Goal: Book appointment/travel/reservation

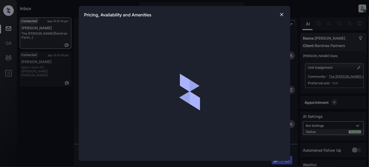
scroll to position [258, 0]
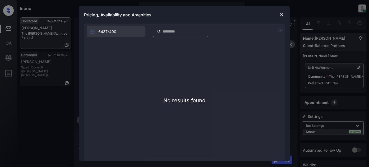
click at [278, 31] on img at bounding box center [280, 30] width 6 height 6
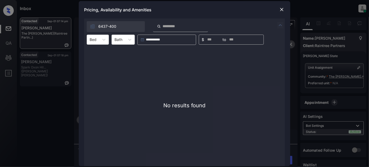
click at [279, 27] on img at bounding box center [280, 25] width 6 height 6
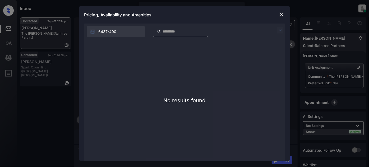
click at [279, 9] on div "Pricing, Availability and Amenities" at bounding box center [184, 14] width 211 height 17
click at [285, 14] on div "Pricing, Availability and Amenities" at bounding box center [184, 14] width 211 height 17
click at [283, 13] on img at bounding box center [281, 14] width 5 height 5
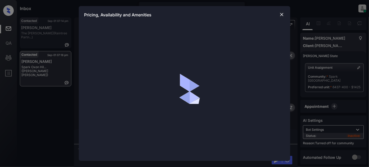
scroll to position [1455, 0]
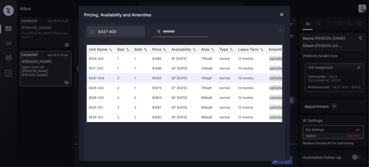
click at [280, 29] on img at bounding box center [280, 30] width 6 height 6
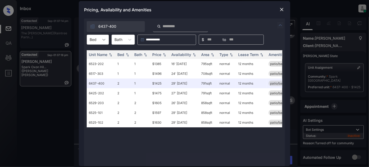
click at [99, 43] on div at bounding box center [104, 40] width 10 height 10
click at [95, 60] on div "2" at bounding box center [98, 62] width 22 height 10
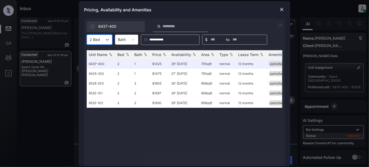
click at [280, 8] on img at bounding box center [281, 9] width 5 height 5
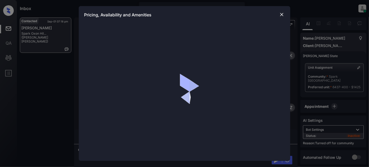
scroll to position [1455, 0]
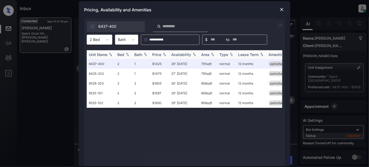
click at [158, 52] on div "Price" at bounding box center [156, 54] width 9 height 4
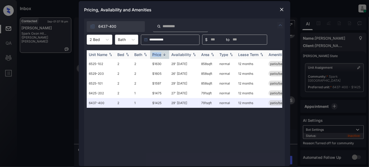
click at [158, 52] on div "Price" at bounding box center [156, 54] width 9 height 4
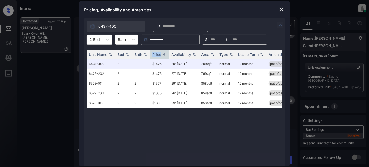
click at [280, 9] on img at bounding box center [281, 9] width 5 height 5
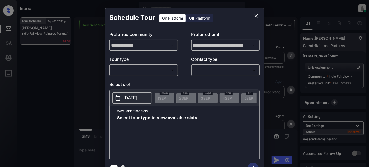
scroll to position [3861, 0]
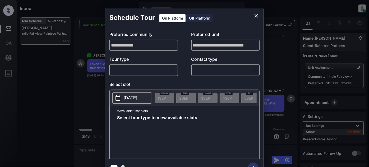
click at [140, 72] on body "Inbox [PERSON_NAME] Online Set yourself offline Set yourself on break Profile S…" at bounding box center [184, 83] width 369 height 167
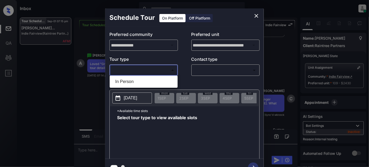
click at [140, 80] on li "In Person" at bounding box center [143, 82] width 65 height 10
type input "********"
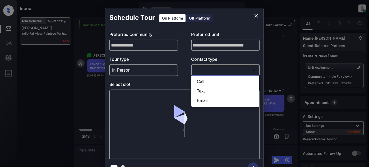
click at [201, 68] on body "Inbox Juan Carlos Manantan Online Set yourself offline Set yourself on break Pr…" at bounding box center [184, 83] width 369 height 167
click at [205, 91] on li "Text" at bounding box center [224, 91] width 65 height 10
type input "****"
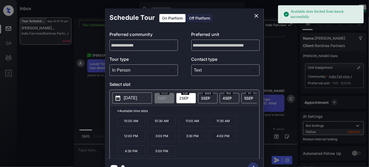
click at [137, 98] on p "[DATE]" at bounding box center [130, 98] width 13 height 6
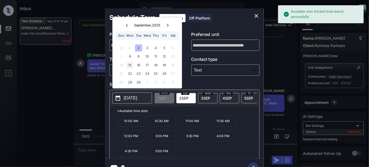
click at [131, 64] on div "15" at bounding box center [129, 65] width 7 height 7
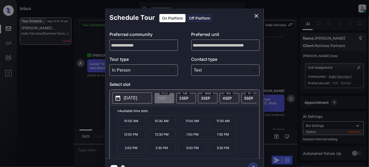
click at [140, 136] on p "12:00 PM" at bounding box center [131, 134] width 28 height 11
click at [254, 164] on icon "button" at bounding box center [253, 167] width 11 height 11
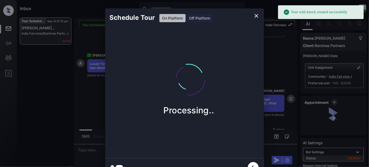
click at [257, 14] on icon "close" at bounding box center [256, 16] width 4 height 4
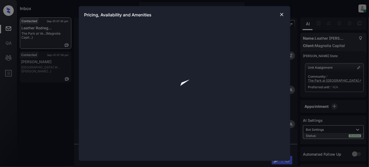
scroll to position [421, 0]
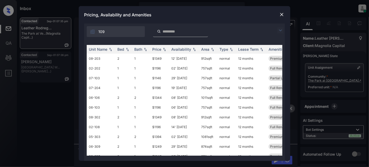
click at [280, 32] on img at bounding box center [280, 30] width 6 height 6
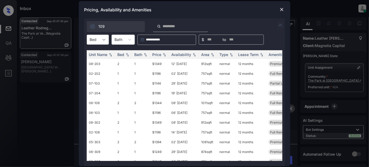
click at [100, 42] on div at bounding box center [104, 40] width 10 height 10
click at [97, 53] on div "1" at bounding box center [98, 53] width 22 height 10
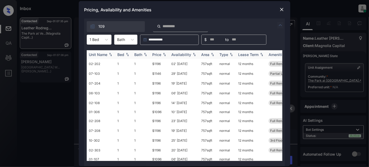
click at [167, 50] on th "Price" at bounding box center [159, 54] width 19 height 9
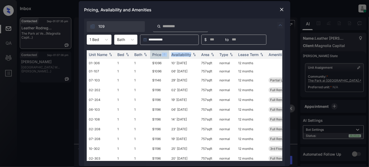
click at [279, 7] on img at bounding box center [281, 9] width 5 height 5
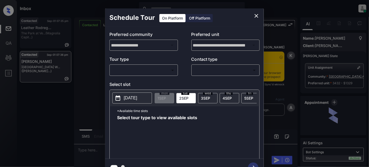
scroll to position [1167, 0]
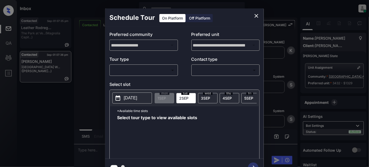
click at [148, 70] on body "Inbox [PERSON_NAME] Online Set yourself offline Set yourself on break Profile S…" at bounding box center [184, 83] width 369 height 167
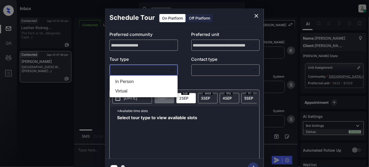
click at [130, 81] on li "In Person" at bounding box center [143, 82] width 65 height 10
type input "********"
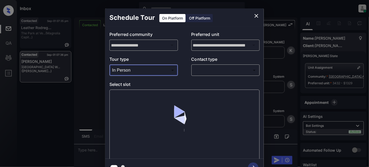
click at [209, 70] on body "Inbox [PERSON_NAME] Online Set yourself offline Set yourself on break Profile S…" at bounding box center [184, 83] width 369 height 167
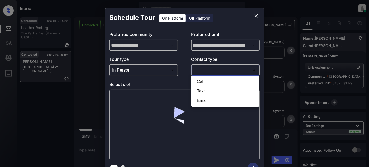
click at [194, 93] on li "Text" at bounding box center [224, 91] width 65 height 10
type input "****"
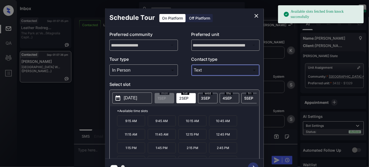
click at [135, 97] on p "[DATE]" at bounding box center [130, 98] width 13 height 6
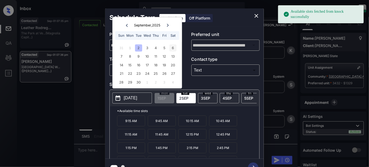
click at [173, 50] on div "6" at bounding box center [172, 47] width 7 height 7
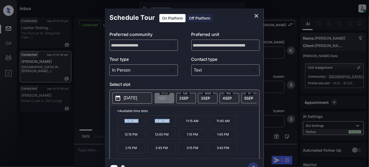
drag, startPoint x: 119, startPoint y: 122, endPoint x: 178, endPoint y: 124, distance: 59.2
click at [178, 124] on div "10:15 AM 10:45 AM 11:15 AM 11:45 AM 12:15 PM 12:45 PM 1:15 PM 1:45 PM 2:15 PM 2…" at bounding box center [188, 136] width 142 height 42
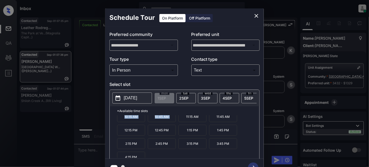
scroll to position [8, 0]
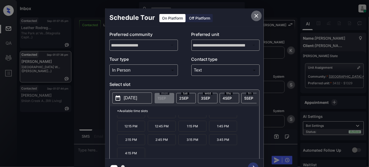
click at [256, 16] on icon "close" at bounding box center [256, 16] width 4 height 4
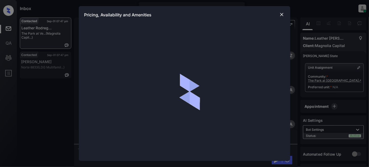
scroll to position [585, 0]
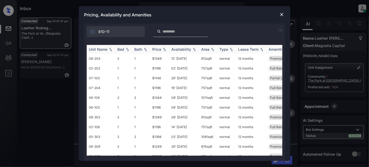
click at [159, 49] on div "Price" at bounding box center [156, 49] width 9 height 4
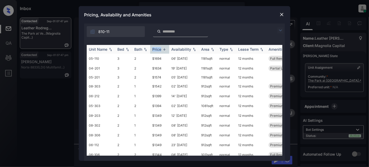
click at [159, 49] on div "Price" at bounding box center [156, 49] width 9 height 4
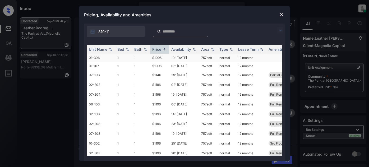
click at [164, 55] on td "$1096" at bounding box center [159, 58] width 19 height 8
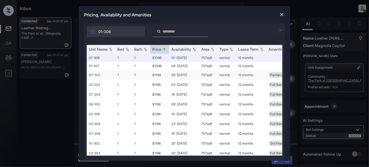
click at [167, 72] on td "$1146" at bounding box center [159, 75] width 19 height 10
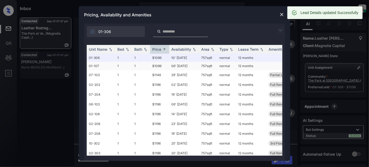
click at [171, 67] on td "06' Sep 25" at bounding box center [184, 66] width 30 height 8
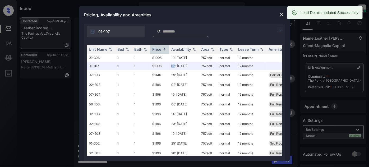
click at [280, 13] on img at bounding box center [281, 14] width 5 height 5
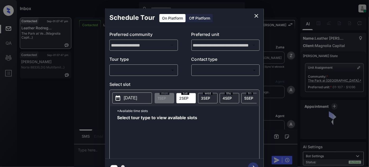
scroll to position [706, 0]
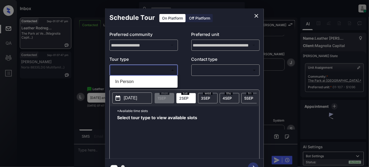
click at [148, 69] on body "Inbox [PERSON_NAME] Online Set yourself offline Set yourself on break Profile S…" at bounding box center [184, 83] width 369 height 167
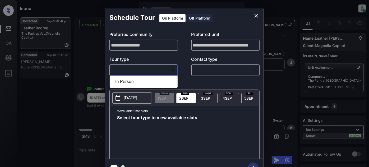
drag, startPoint x: 122, startPoint y: 84, endPoint x: 160, endPoint y: 79, distance: 38.9
click at [122, 83] on li "In Person" at bounding box center [143, 82] width 65 height 10
type input "********"
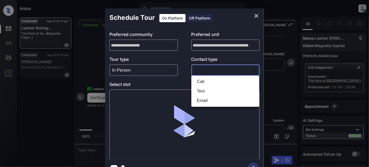
click at [197, 71] on body "Inbox Juan Carlos Manantan Online Set yourself offline Set yourself on break Pr…" at bounding box center [184, 83] width 369 height 167
click at [199, 92] on li "Text" at bounding box center [224, 91] width 65 height 10
type input "****"
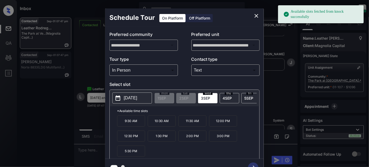
click at [122, 94] on button "[DATE]" at bounding box center [132, 97] width 40 height 11
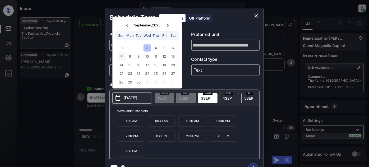
click at [119, 57] on div "7" at bounding box center [121, 56] width 7 height 7
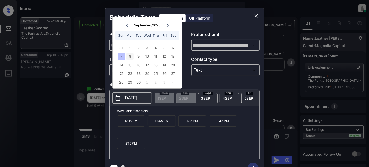
click at [129, 57] on div "8" at bounding box center [129, 56] width 7 height 7
click at [118, 57] on div "7" at bounding box center [121, 56] width 7 height 7
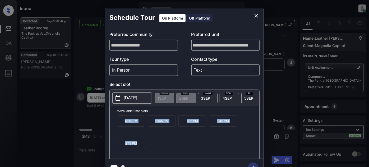
drag, startPoint x: 121, startPoint y: 120, endPoint x: 155, endPoint y: 149, distance: 45.2
click at [155, 149] on div "12:15 PM 12:45 PM 1:15 PM 1:45 PM 2:15 PM" at bounding box center [188, 136] width 142 height 42
click at [253, 13] on icon "close" at bounding box center [256, 16] width 6 height 6
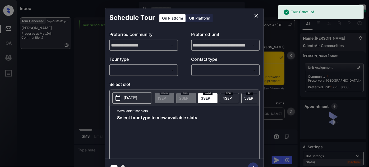
scroll to position [4595, 0]
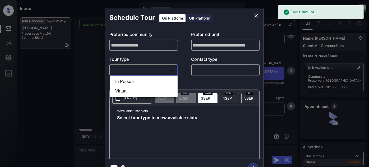
click at [140, 72] on body "Tour Cancelled Inbox [PERSON_NAME] Online Set yourself offline Set yourself on …" at bounding box center [184, 83] width 369 height 167
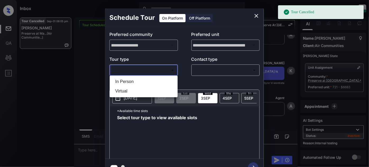
click at [131, 81] on li "In Person" at bounding box center [143, 82] width 65 height 10
type input "********"
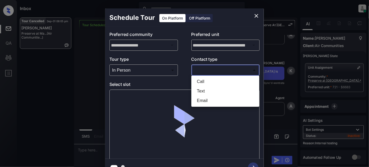
click at [233, 69] on body "Tour Cancelled Inbox [PERSON_NAME] Online Set yourself offline Set yourself on …" at bounding box center [184, 83] width 369 height 167
click at [212, 92] on li "Text" at bounding box center [224, 91] width 65 height 10
type input "****"
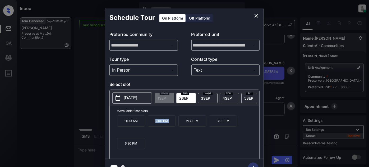
drag, startPoint x: 148, startPoint y: 124, endPoint x: 177, endPoint y: 123, distance: 28.8
click at [177, 123] on div "11:00 AM 2:00 PM 2:30 PM 3:00 PM 6:30 PM" at bounding box center [188, 136] width 142 height 42
copy p "2:00 PM"
click at [254, 16] on icon "close" at bounding box center [256, 16] width 6 height 6
